Goal: Information Seeking & Learning: Learn about a topic

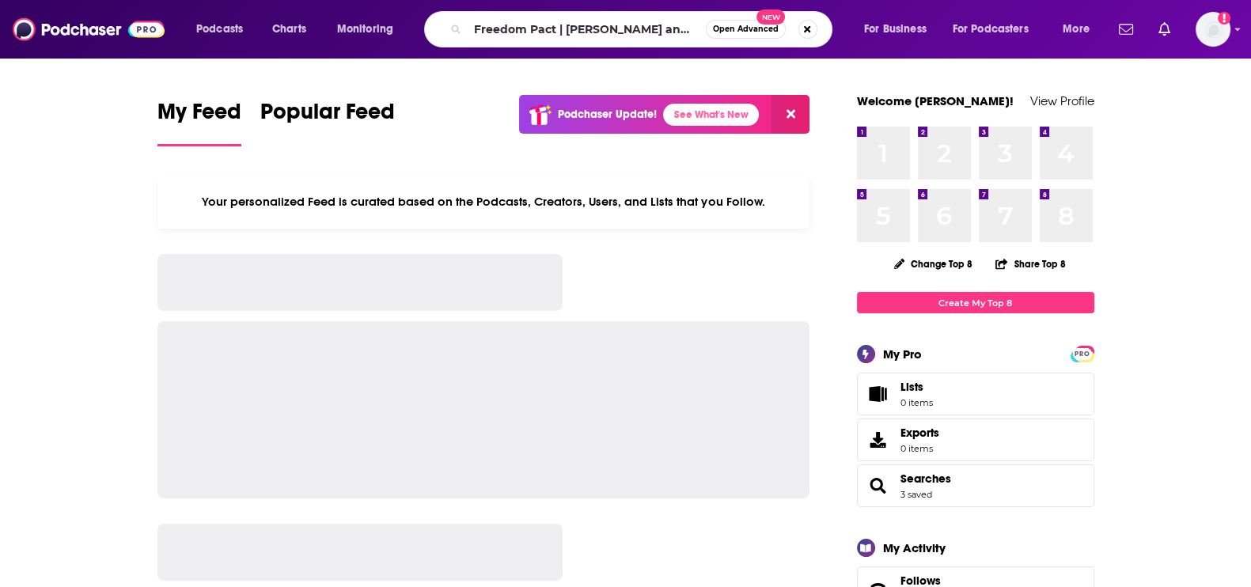
type input "Freedom Pact | [PERSON_NAME] and [PERSON_NAME]"
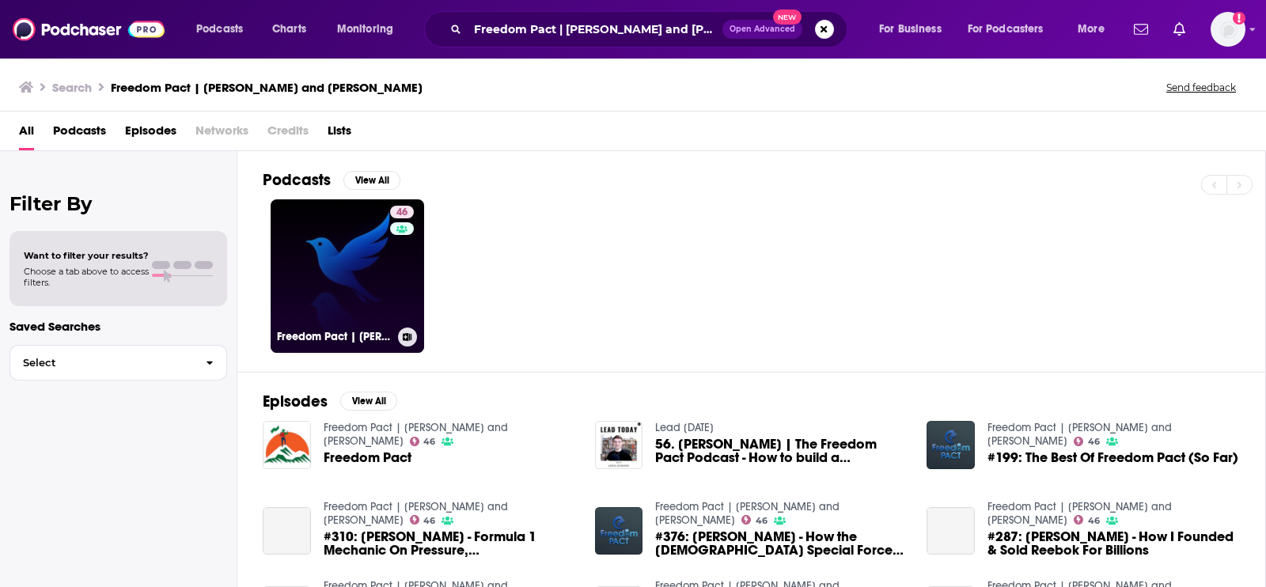
click at [309, 282] on link "46 Freedom Pact | Joseph and Lewis" at bounding box center [347, 275] width 153 height 153
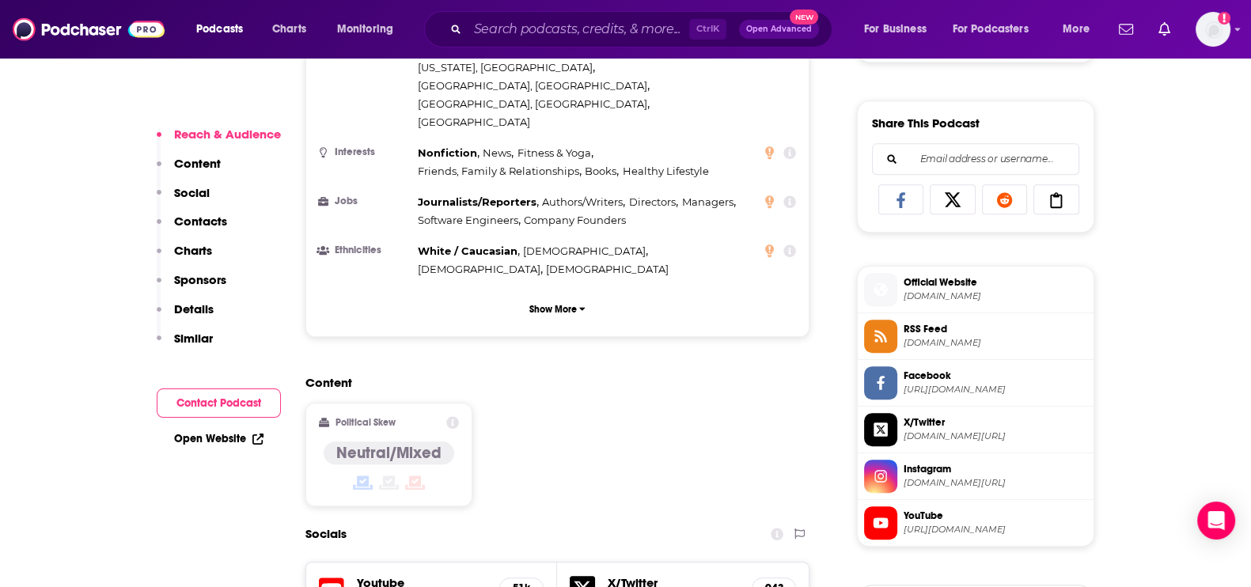
scroll to position [1088, 0]
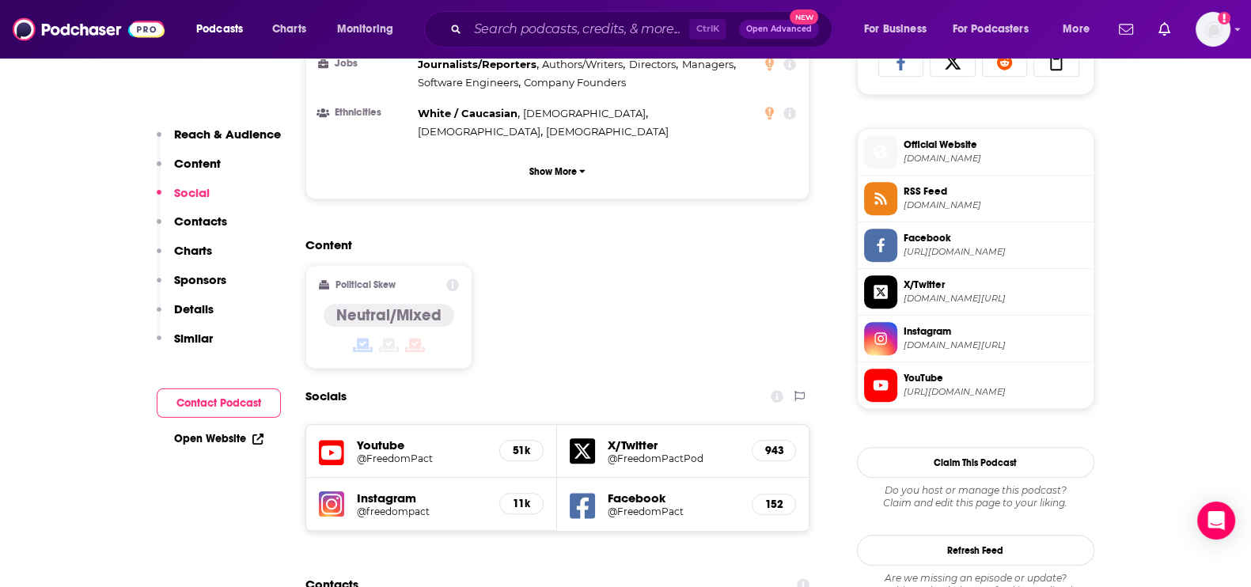
click at [937, 345] on span "instagram.com/freedompact" at bounding box center [995, 345] width 184 height 12
click at [941, 339] on span "instagram.com/freedompact" at bounding box center [995, 345] width 184 height 12
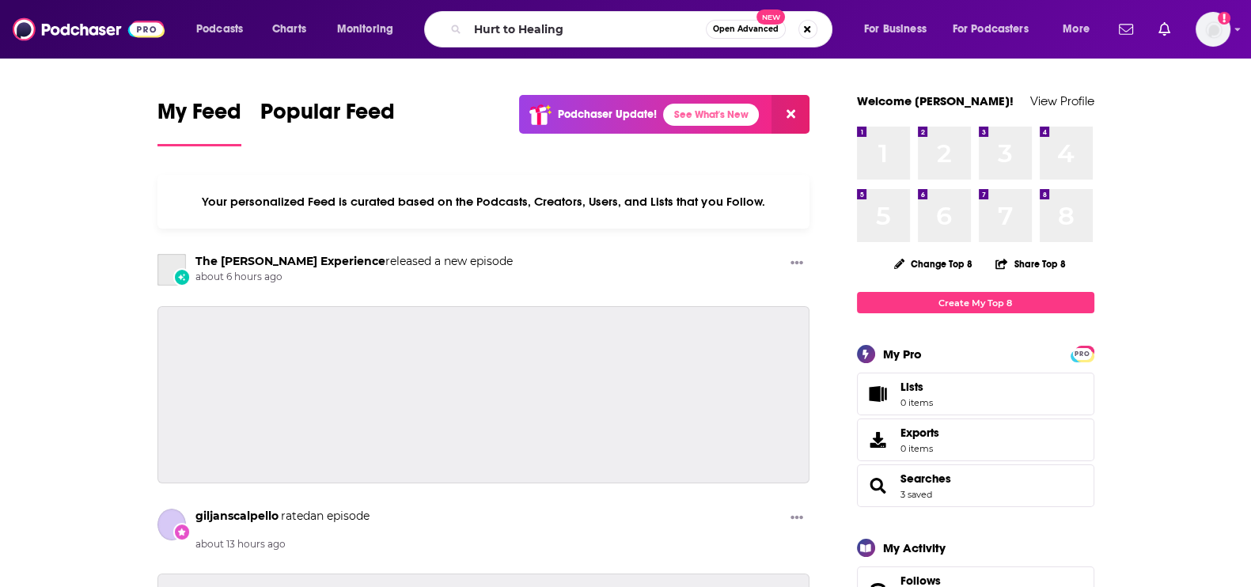
type input "Hurt to Healing"
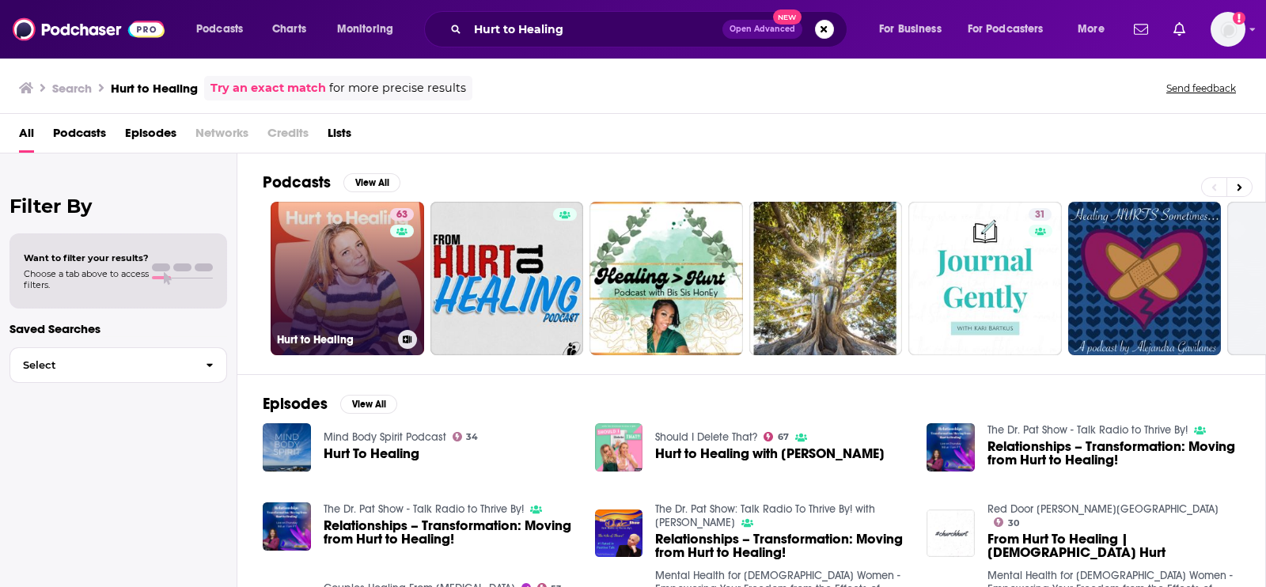
click at [281, 263] on link "63 Hurt to Healing" at bounding box center [347, 278] width 153 height 153
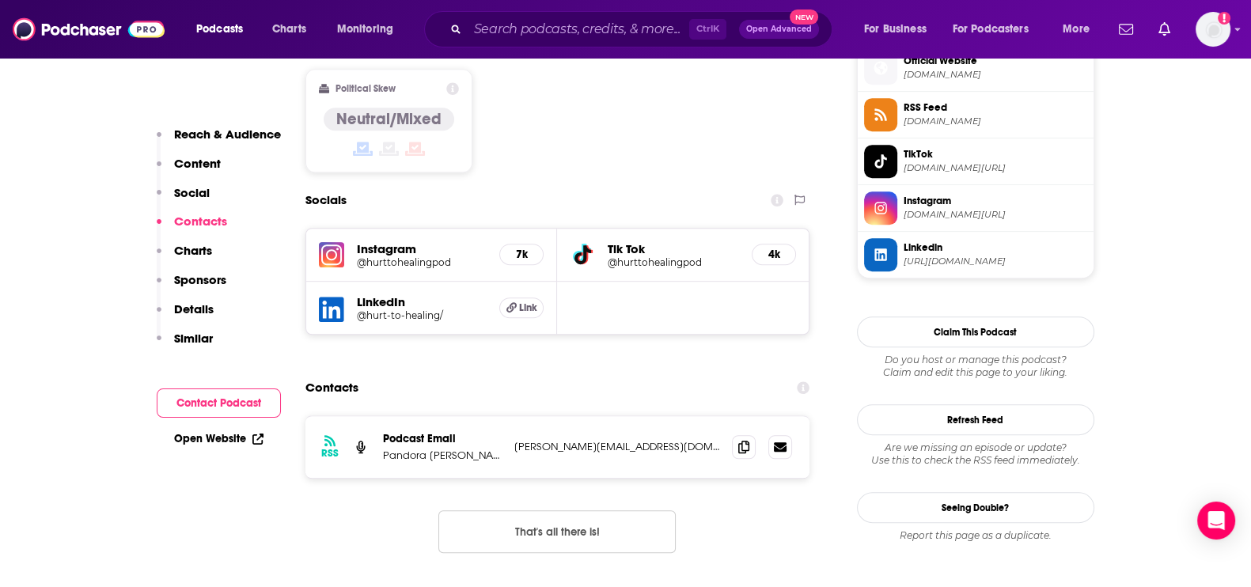
scroll to position [1285, 0]
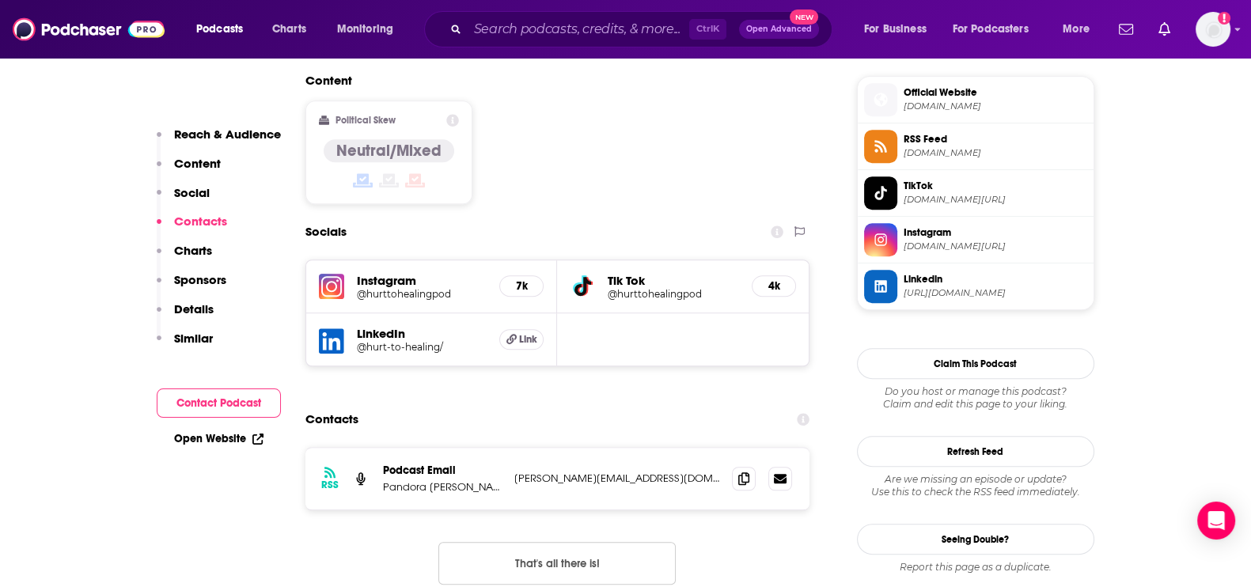
click at [961, 242] on span "instagram.com/hurttohealingpod" at bounding box center [995, 247] width 184 height 12
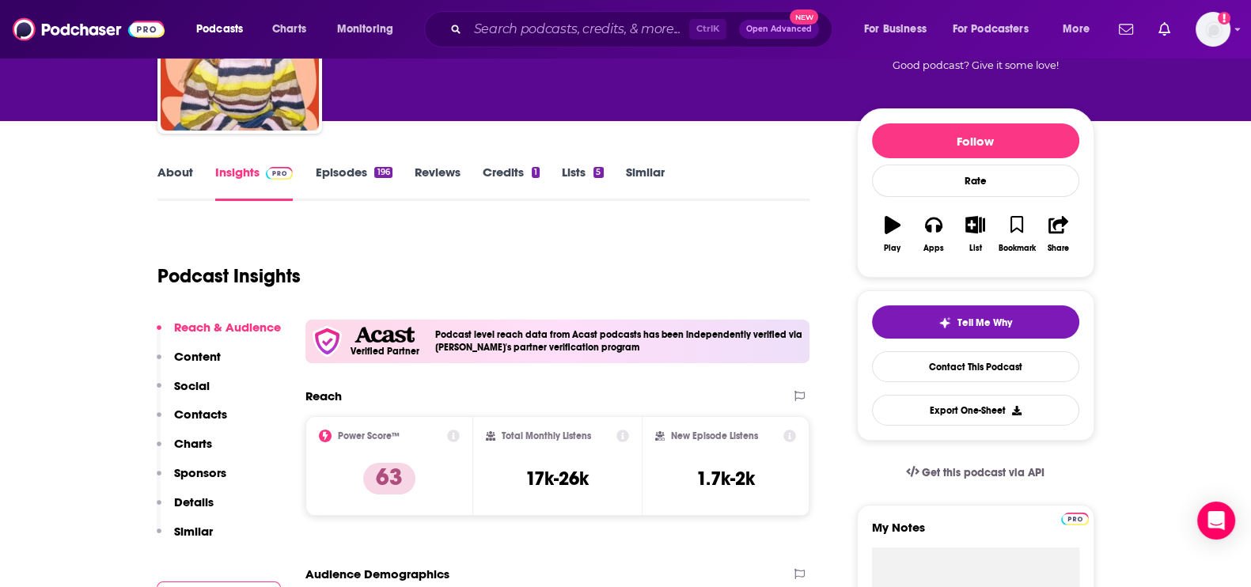
scroll to position [0, 0]
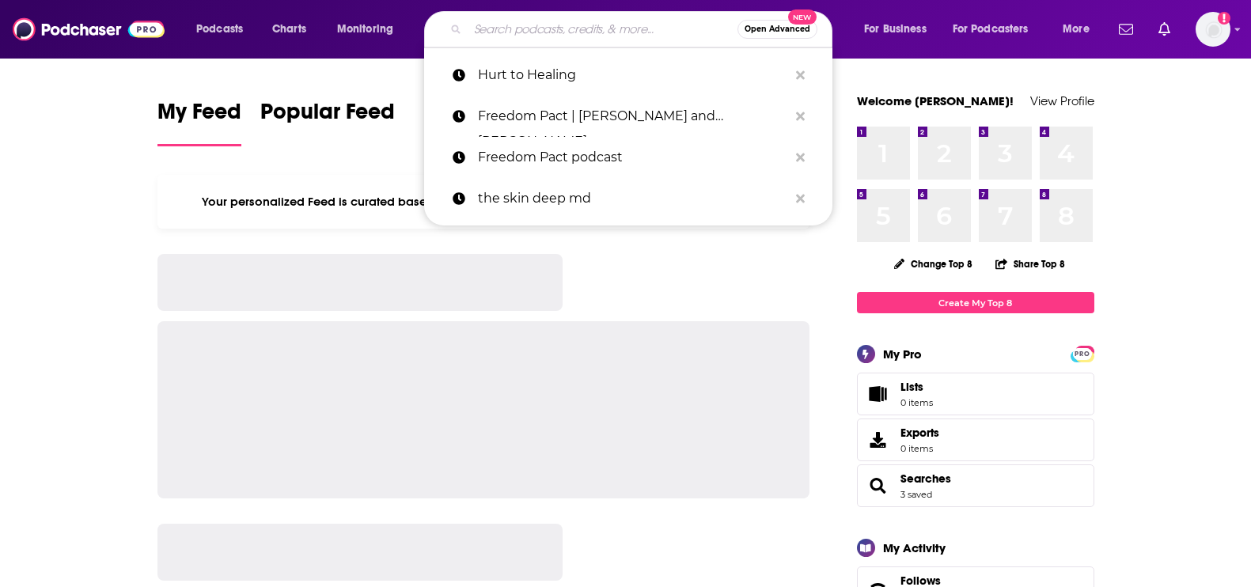
click at [591, 32] on input "Search podcasts, credits, & more..." at bounding box center [603, 29] width 270 height 25
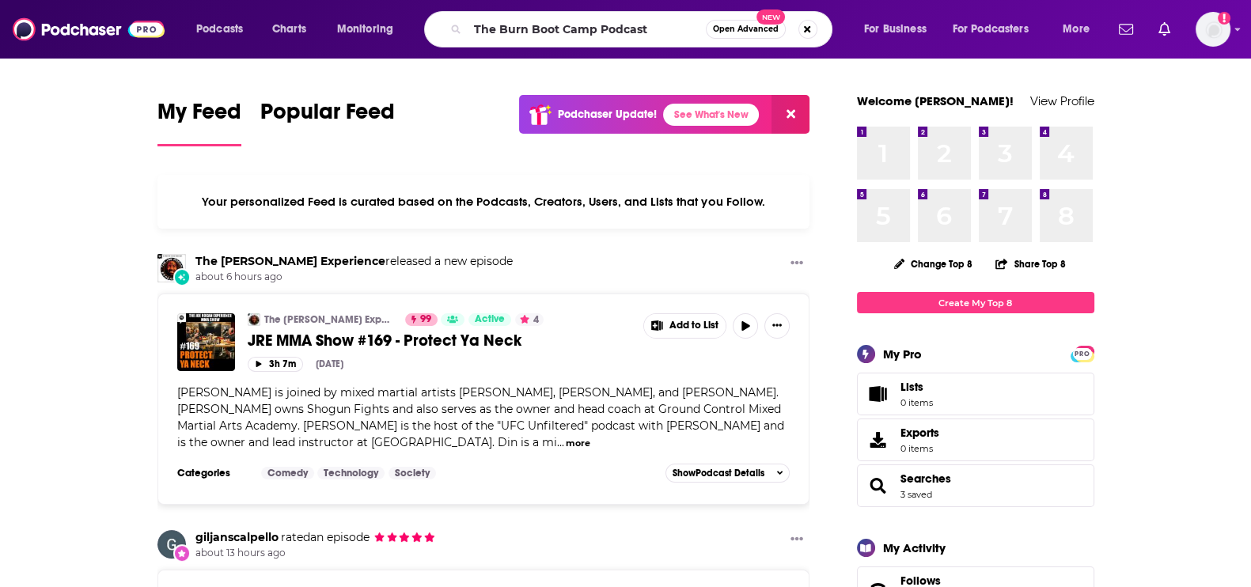
type input "The Burn Boot Camp Podcast"
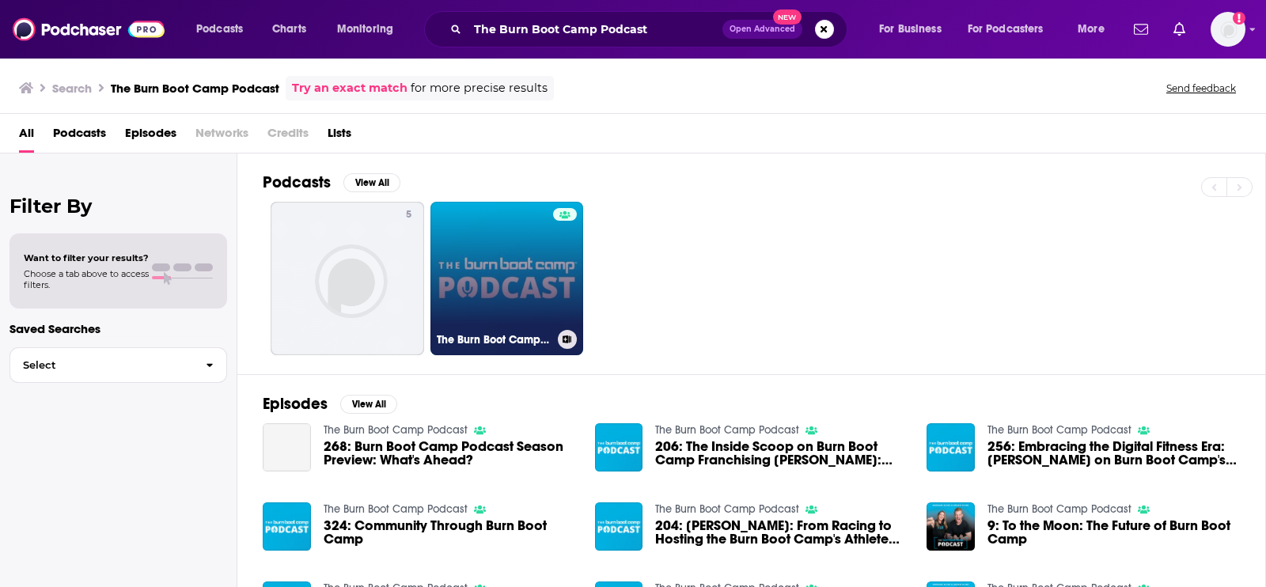
click at [566, 267] on div at bounding box center [565, 269] width 24 height 122
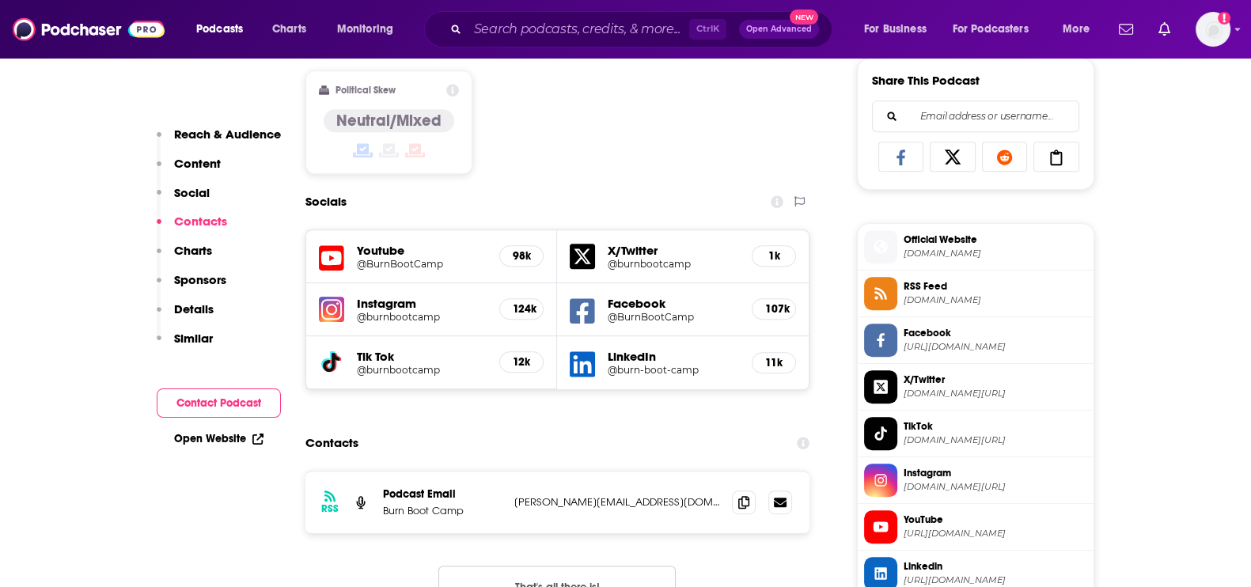
scroll to position [989, 0]
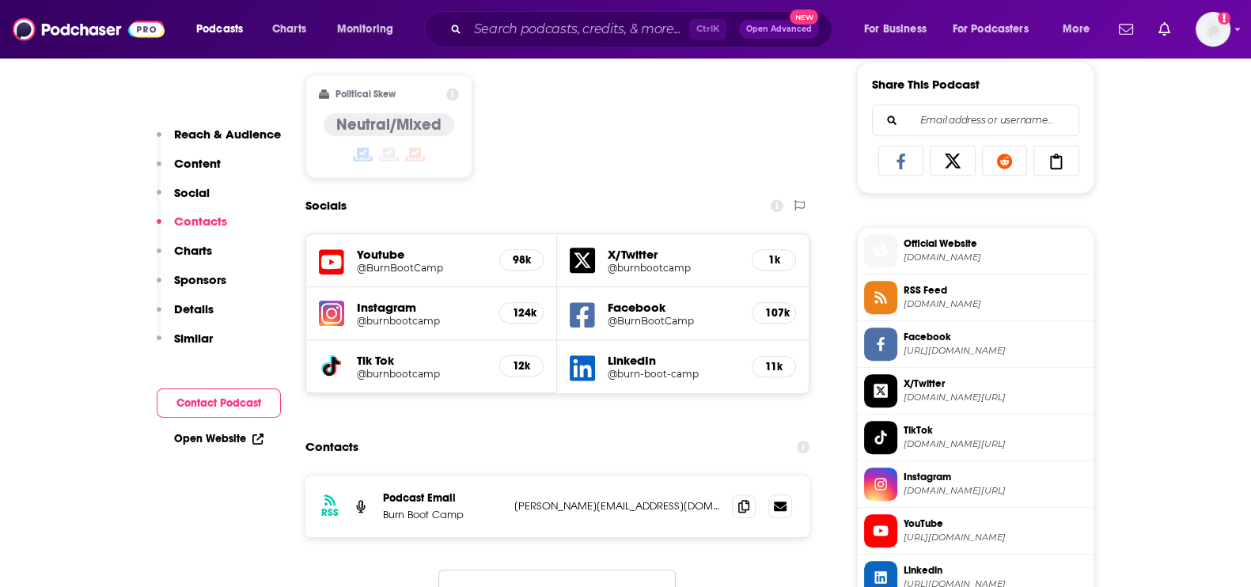
click at [388, 318] on h5 "@burnbootcamp" at bounding box center [422, 321] width 131 height 12
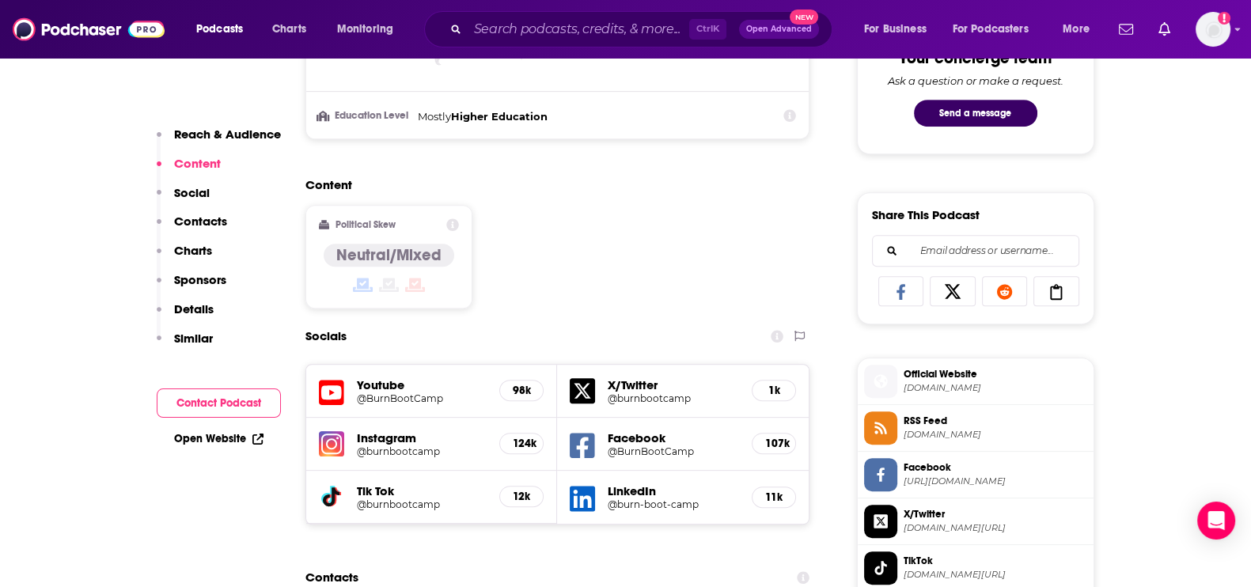
scroll to position [890, 0]
